Goal: Task Accomplishment & Management: Manage account settings

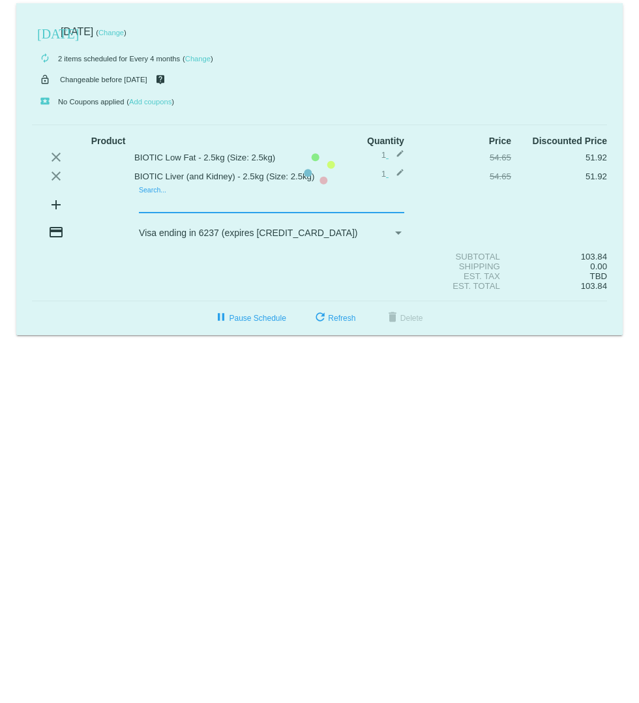
click at [157, 202] on mat-card "[DATE] [DATE] ( Change ) autorenew 2 items scheduled for Every 4 months ( Chang…" at bounding box center [319, 169] width 607 height 332
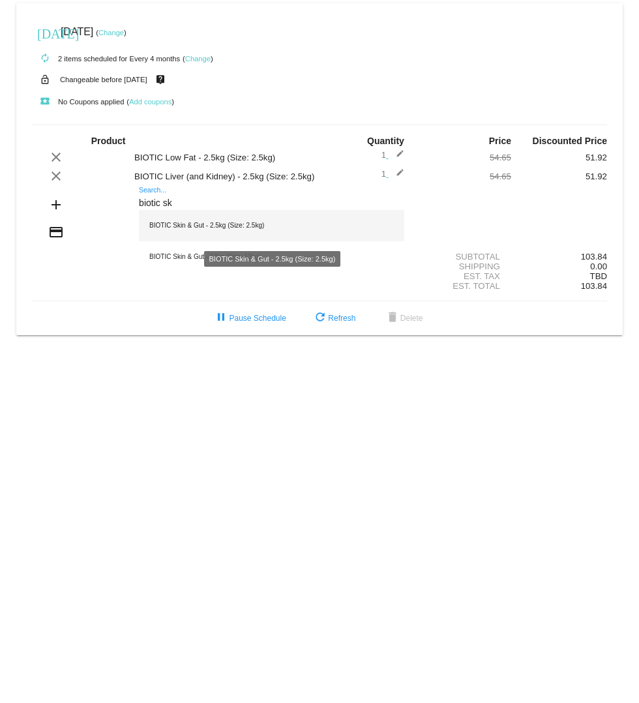
type input "biotic sk"
click at [187, 228] on div "BIOTIC Skin & Gut - 2.5kg (Size: 2.5kg)" at bounding box center [272, 225] width 266 height 31
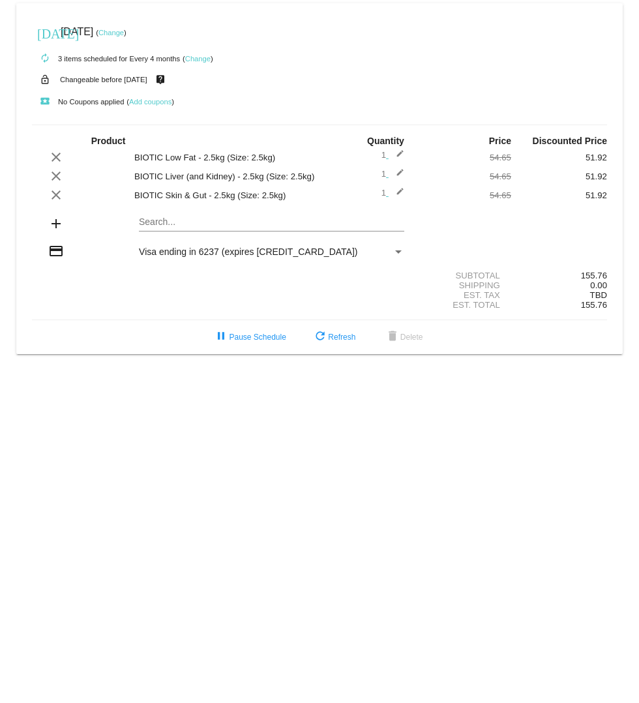
click at [212, 223] on mat-card "[DATE] [DATE] ( Change ) autorenew 3 items scheduled for Every 4 months ( Chang…" at bounding box center [319, 178] width 607 height 351
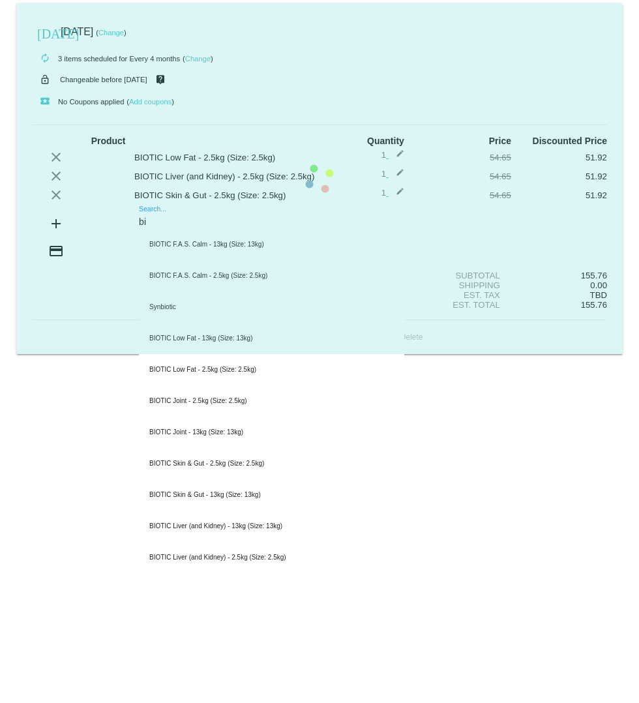
type input "b"
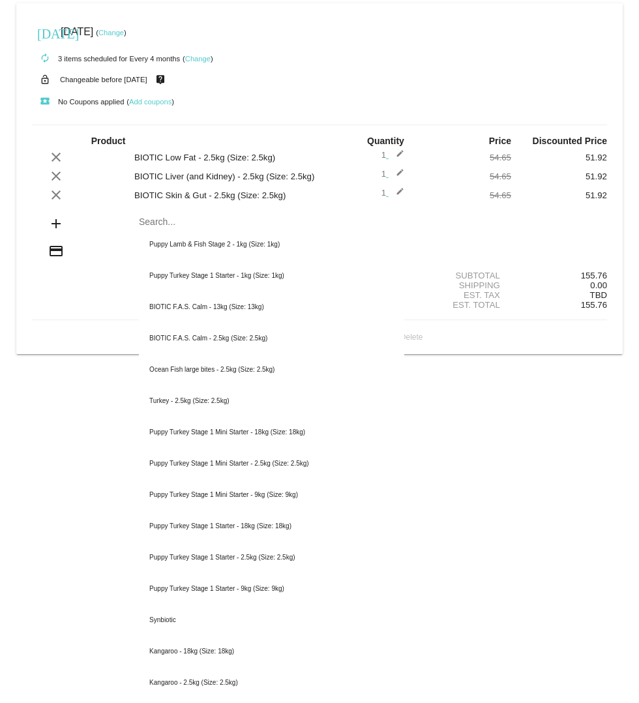
click at [327, 75] on div "lock_open Changeable before [DATE] live_help" at bounding box center [320, 79] width 576 height 17
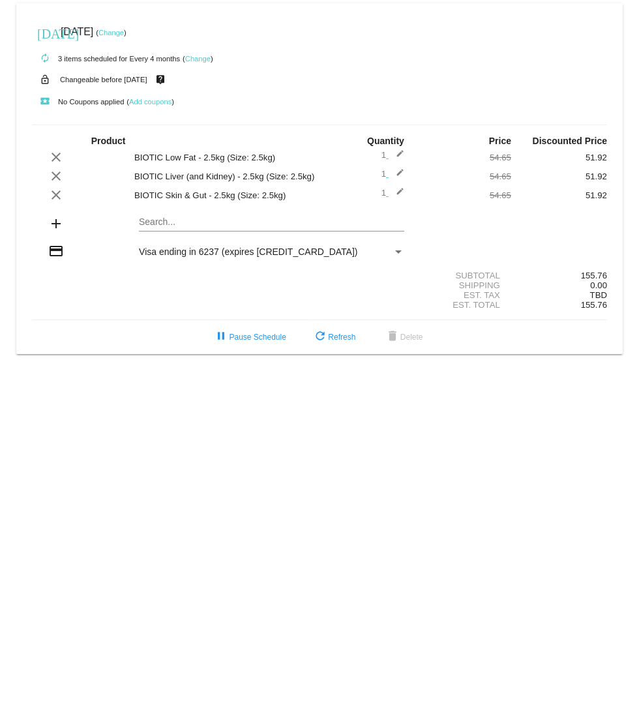
click at [124, 32] on link "Change" at bounding box center [111, 33] width 25 height 8
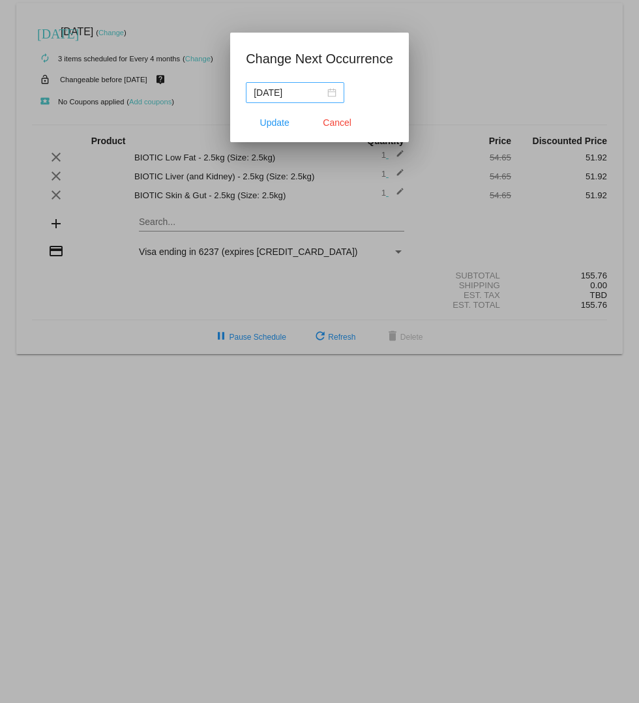
click at [323, 94] on div "[DATE]" at bounding box center [295, 92] width 83 height 14
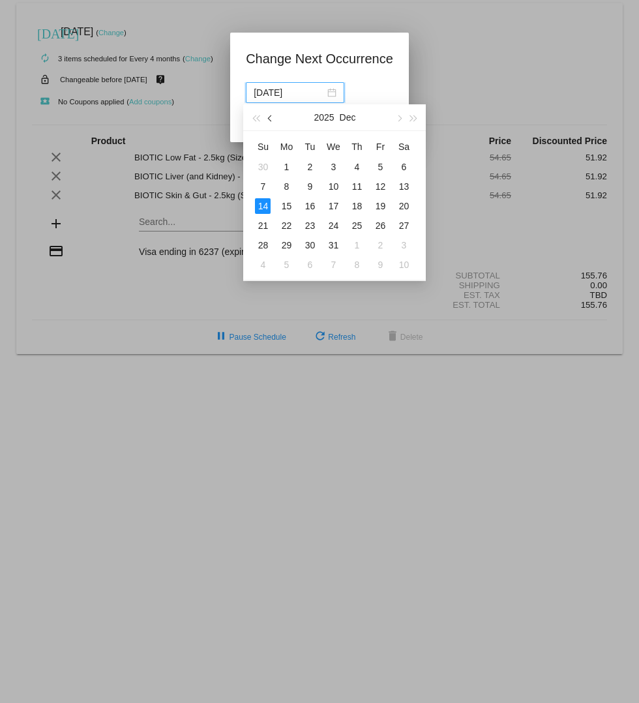
click at [271, 115] on span "button" at bounding box center [271, 118] width 7 height 7
click at [290, 206] on div "13" at bounding box center [287, 206] width 16 height 16
type input "[DATE]"
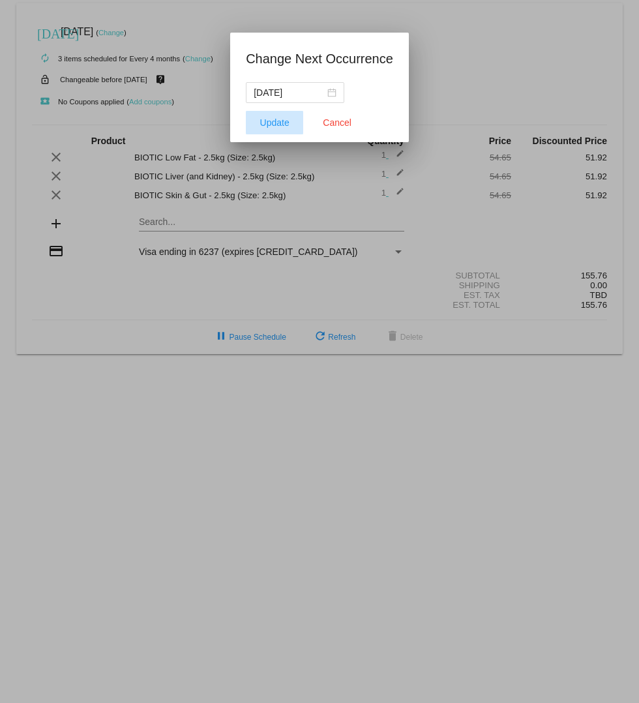
click at [275, 125] on span "Update" at bounding box center [274, 122] width 29 height 10
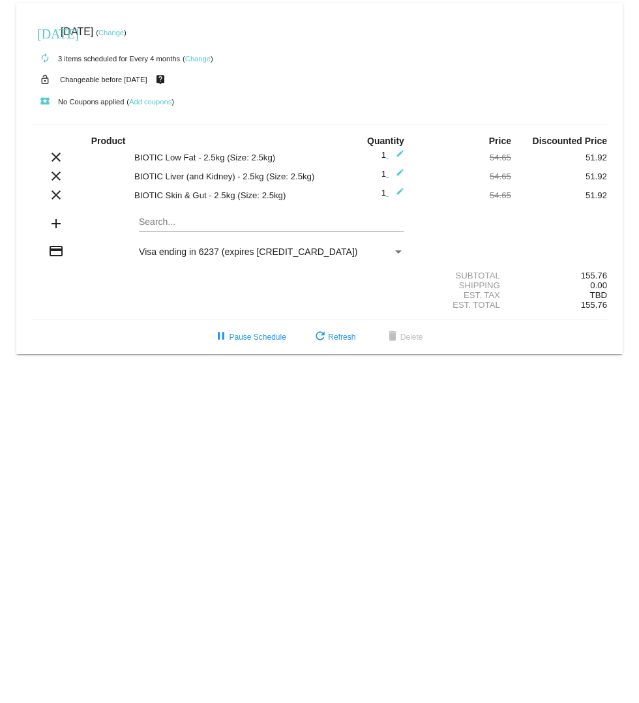
click at [202, 56] on link "Change" at bounding box center [197, 59] width 25 height 8
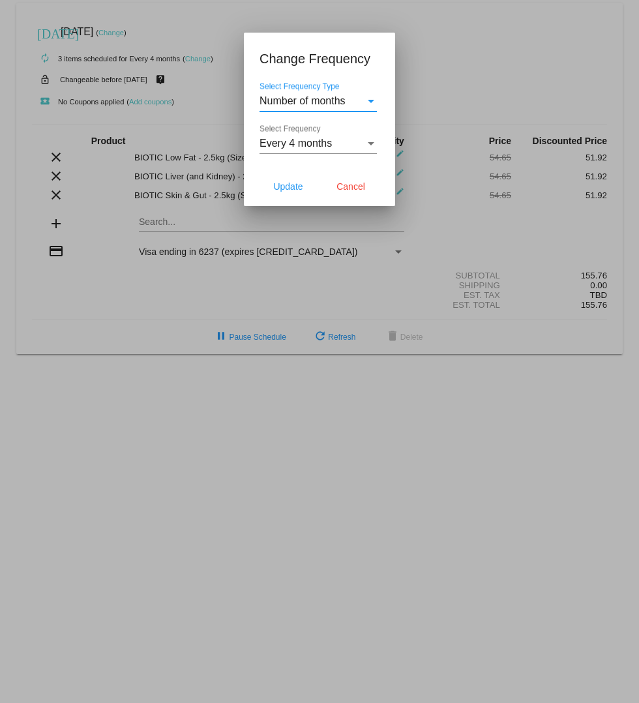
click at [371, 143] on div "Select Frequency" at bounding box center [371, 143] width 7 height 3
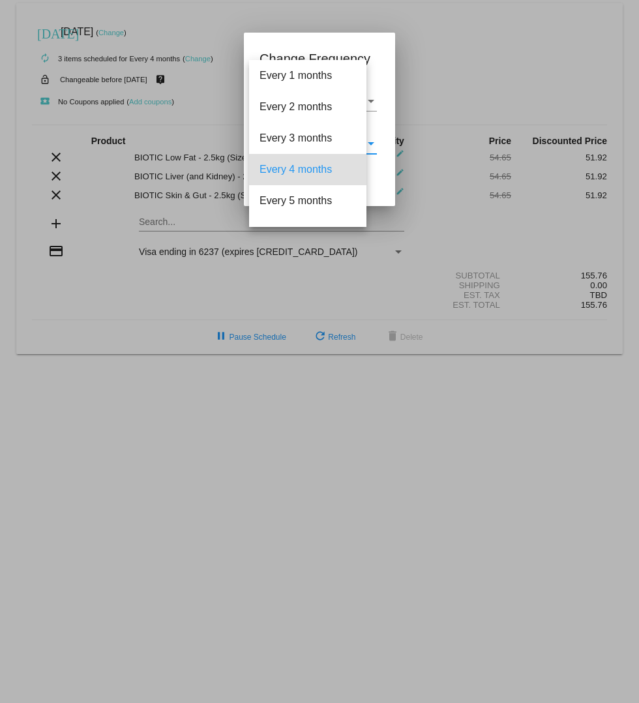
scroll to position [26, 0]
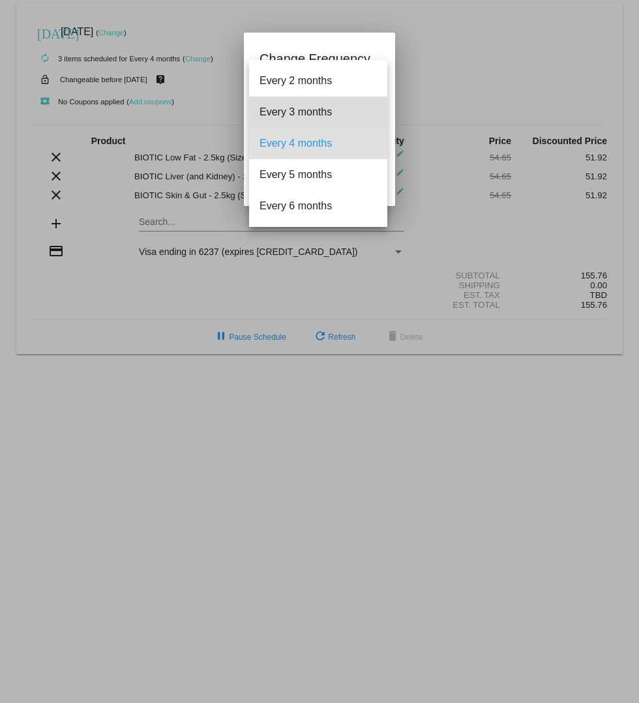
click at [342, 116] on span "Every 3 months" at bounding box center [318, 112] width 117 height 31
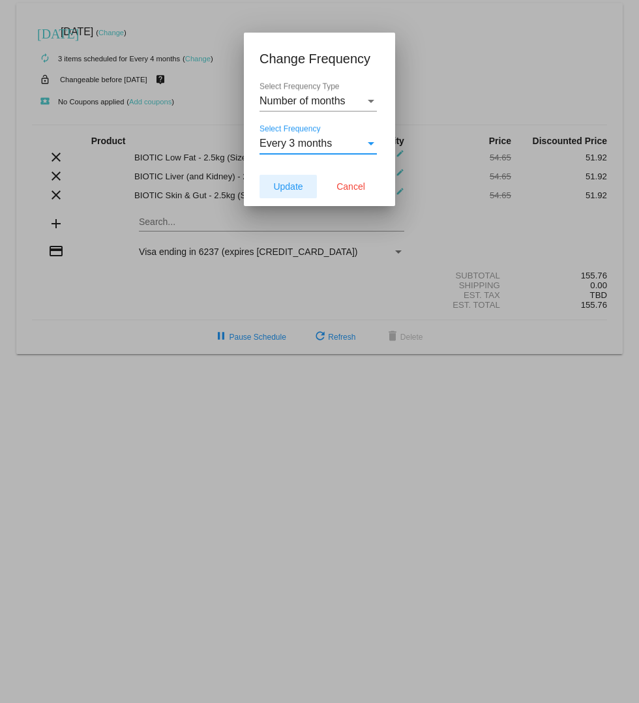
click at [297, 188] on span "Update" at bounding box center [287, 186] width 29 height 10
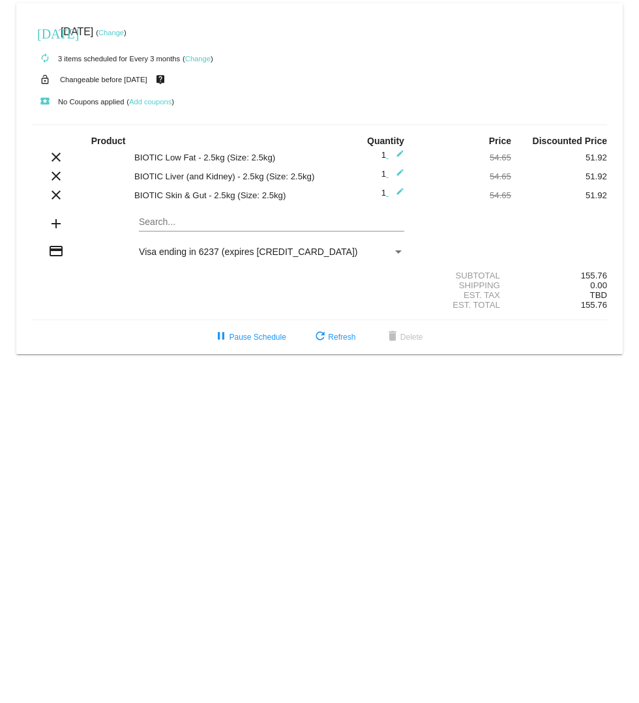
click at [399, 253] on div "Payment Method" at bounding box center [398, 252] width 7 height 3
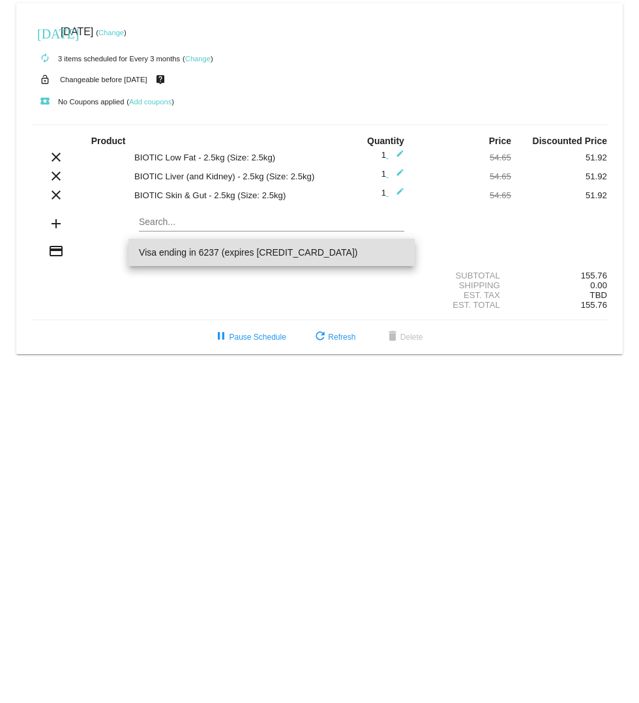
click at [265, 255] on span "Visa ending in 6237 (expires [CREDIT_CARD_DATA])" at bounding box center [272, 252] width 266 height 27
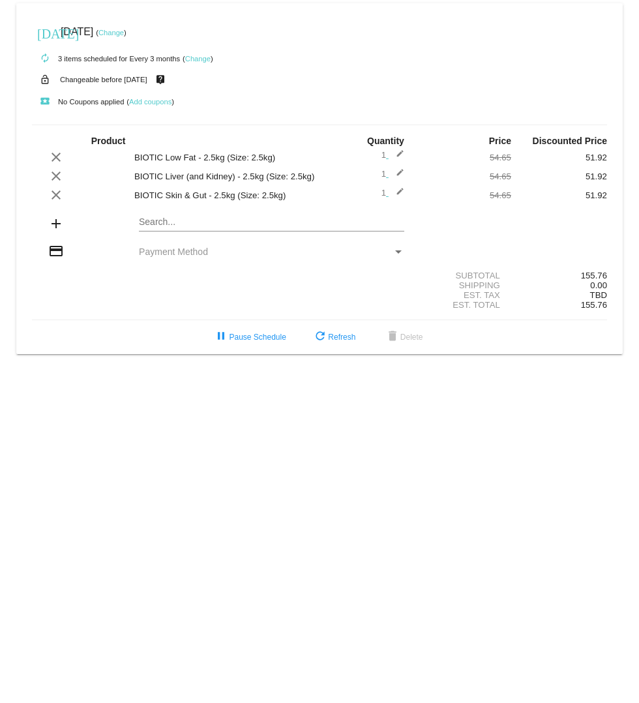
click at [153, 254] on span "Payment Method" at bounding box center [173, 252] width 69 height 10
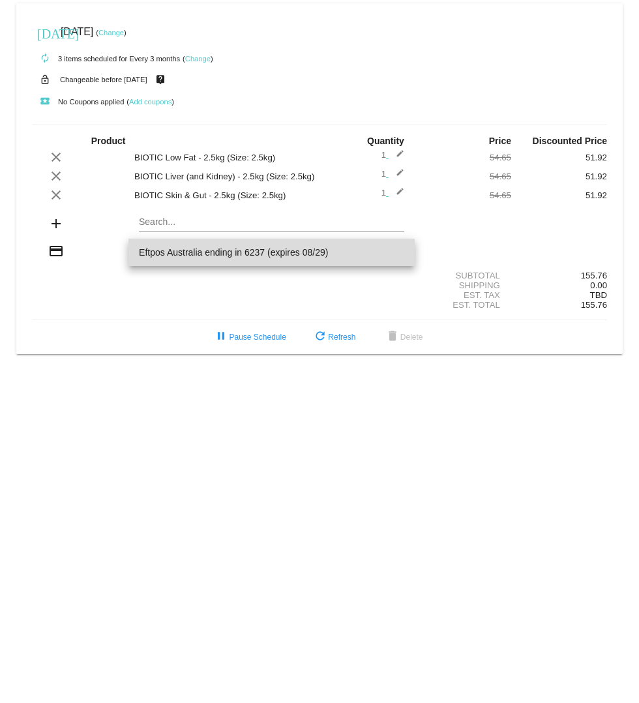
click at [172, 250] on span "Eftpos Australia ending in 6237 (expires 08/29)" at bounding box center [272, 252] width 266 height 27
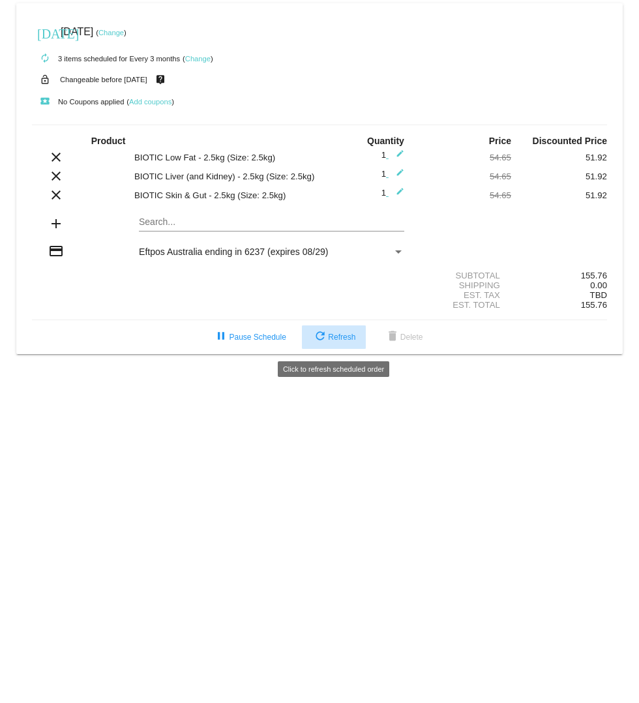
click at [334, 342] on span "refresh Refresh" at bounding box center [334, 337] width 43 height 9
